Goal: Entertainment & Leisure: Consume media (video, audio)

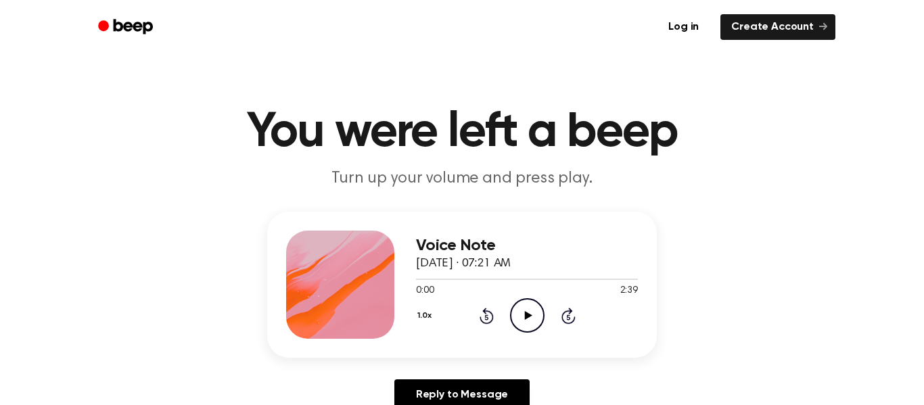
click at [524, 315] on icon "Play Audio" at bounding box center [527, 315] width 35 height 35
click at [525, 314] on icon at bounding box center [527, 315] width 6 height 9
click at [525, 314] on icon at bounding box center [527, 315] width 7 height 9
click at [525, 314] on icon at bounding box center [527, 315] width 6 height 9
click at [525, 314] on icon at bounding box center [527, 315] width 7 height 9
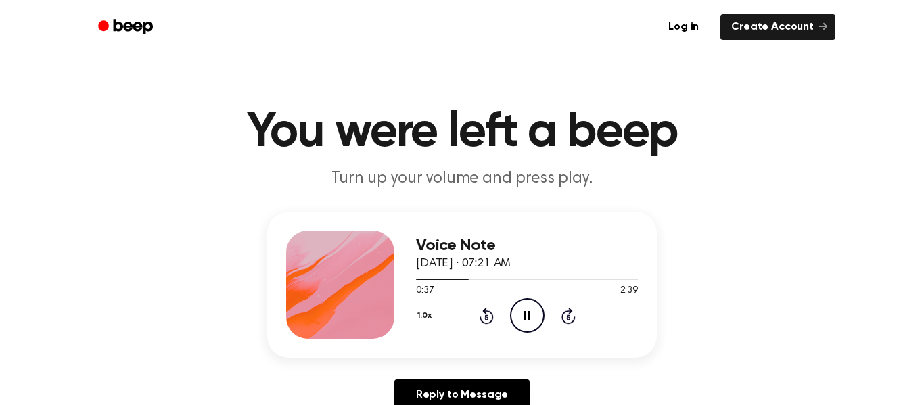
click at [525, 314] on icon at bounding box center [527, 315] width 6 height 9
click at [525, 314] on icon at bounding box center [527, 315] width 7 height 9
click at [525, 314] on icon at bounding box center [527, 315] width 6 height 9
click at [525, 314] on icon at bounding box center [527, 315] width 7 height 9
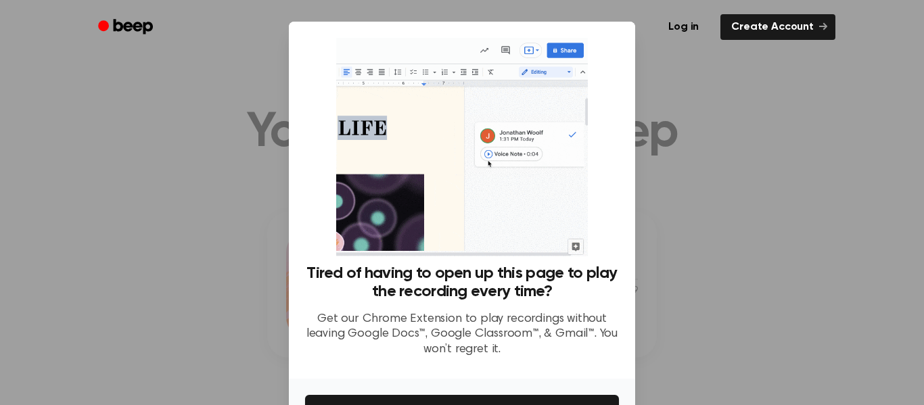
click at [744, 285] on div at bounding box center [462, 202] width 924 height 405
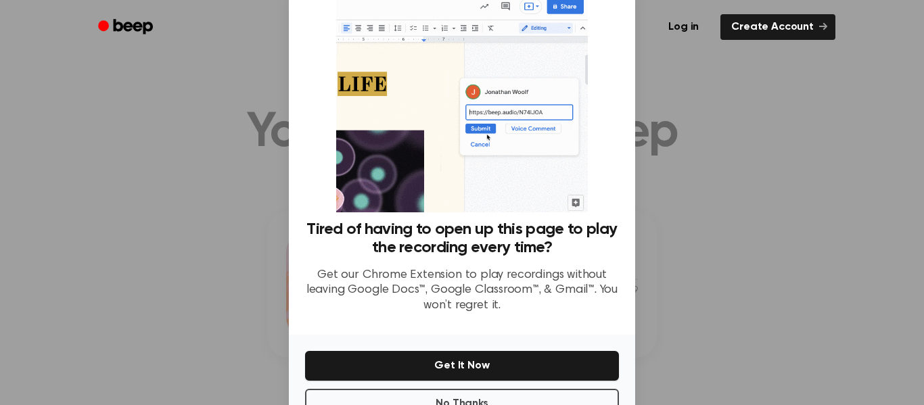
scroll to position [87, 0]
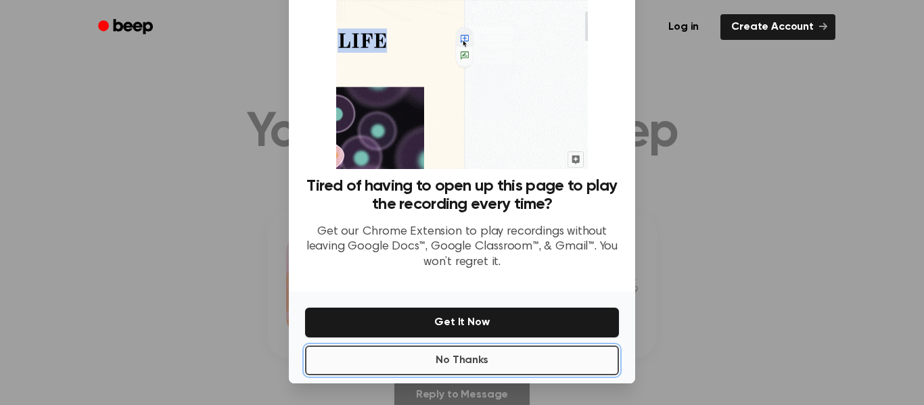
click at [474, 357] on button "No Thanks" at bounding box center [462, 361] width 314 height 30
